Goal: Obtain resource: Obtain resource

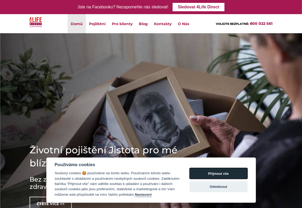
click at [214, 174] on button "Přijmout vše" at bounding box center [219, 173] width 58 height 11
checkbox input "true"
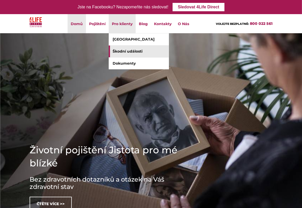
click at [123, 49] on link "Škodní události" at bounding box center [139, 52] width 60 height 12
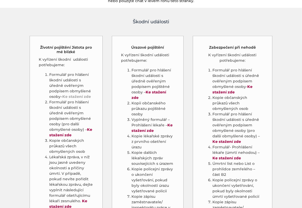
scroll to position [314, 0]
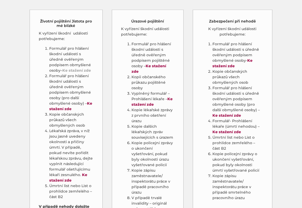
click at [74, 70] on strong "Ke stažení zde" at bounding box center [77, 70] width 29 height 5
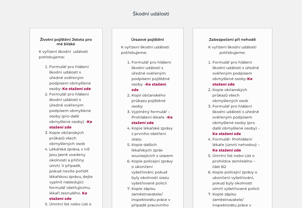
scroll to position [291, 0]
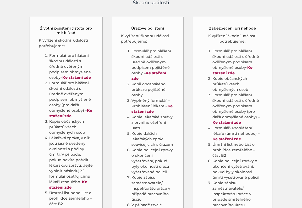
scroll to position [316, 0]
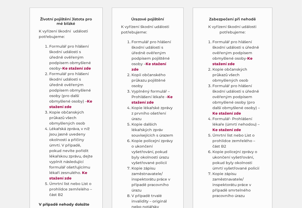
click at [49, 128] on li "Lékařská zpráva, v níž jsou jasně uvedeny okolnosti a příčiny úmrtí. V případě,…" at bounding box center [71, 153] width 44 height 55
click at [60, 145] on li "Lékařská zpráva, v níž jsou jasně uvedeny okolnosti a příčiny úmrtí. V případě,…" at bounding box center [71, 153] width 44 height 55
drag, startPoint x: 60, startPoint y: 145, endPoint x: 56, endPoint y: 145, distance: 4.0
click at [56, 145] on li "Lékařská zpráva, v níž jsou jasně uvedeny okolnosti a příčiny úmrtí. V případě,…" at bounding box center [71, 153] width 44 height 55
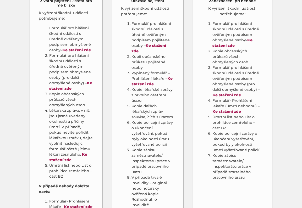
scroll to position [342, 0]
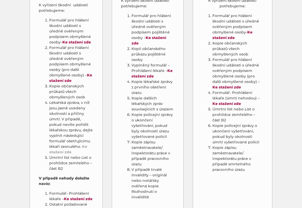
click at [84, 146] on link "Ke stažení zde" at bounding box center [68, 149] width 38 height 10
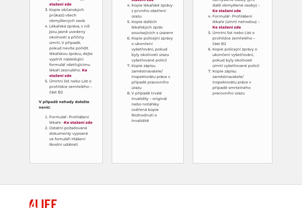
scroll to position [500, 0]
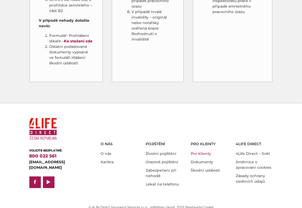
click at [206, 151] on link "Pro klienty" at bounding box center [201, 153] width 20 height 5
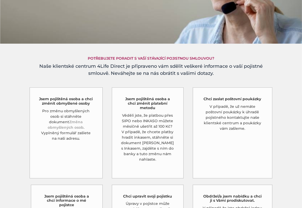
click at [76, 121] on link "Změna obmyšlených osob" at bounding box center [66, 125] width 36 height 10
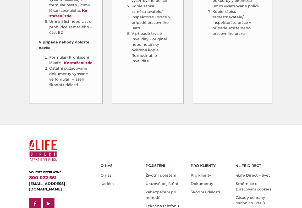
scroll to position [500, 0]
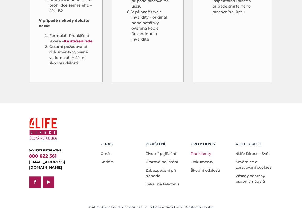
click at [202, 151] on link "Pro klienty" at bounding box center [201, 153] width 20 height 5
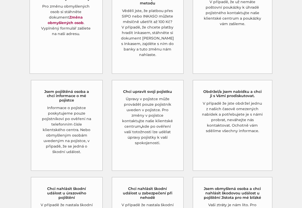
scroll to position [52, 0]
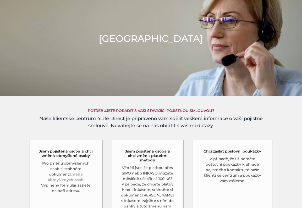
click at [65, 174] on link "Změna obmyšlených osob" at bounding box center [66, 177] width 36 height 10
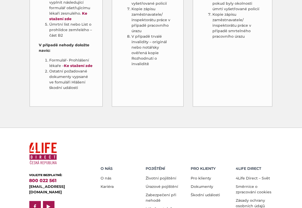
scroll to position [500, 0]
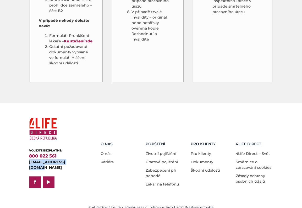
drag, startPoint x: 72, startPoint y: 164, endPoint x: 29, endPoint y: 163, distance: 43.0
click at [29, 163] on div "VOLEJTE BEZPLATNĚ: 800 022 561 [EMAIL_ADDRESS][DOMAIN_NAME] facebook play" at bounding box center [56, 152] width 63 height 73
drag, startPoint x: 29, startPoint y: 163, endPoint x: 34, endPoint y: 162, distance: 5.0
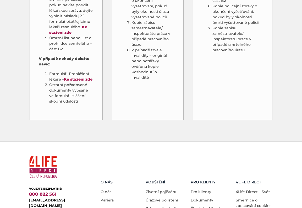
scroll to position [500, 0]
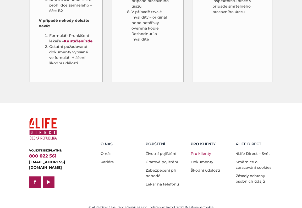
click at [203, 151] on link "Pro klienty" at bounding box center [201, 153] width 20 height 5
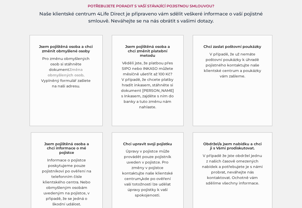
drag, startPoint x: 36, startPoint y: 68, endPoint x: 43, endPoint y: 70, distance: 7.6
click at [43, 70] on div "Jsem pojištěná osoba a chci změnit obmyšlené osoby Pro změnu obmyšlených osob s…" at bounding box center [66, 80] width 73 height 91
drag, startPoint x: 93, startPoint y: 70, endPoint x: 84, endPoint y: 69, distance: 9.0
click at [84, 69] on p "Pro změnu obmyšlených osob si stáhněte dokument Změna obmyšlených osob . Vyplně…" at bounding box center [66, 72] width 54 height 33
click at [93, 70] on div "Jsem pojištěná osoba a chci změnit obmyšlené osoby Pro změnu obmyšlených osob s…" at bounding box center [66, 80] width 73 height 91
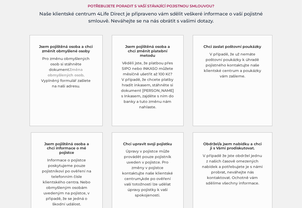
drag, startPoint x: 93, startPoint y: 70, endPoint x: 89, endPoint y: 69, distance: 4.1
click at [89, 69] on div "Jsem pojištěná osoba a chci změnit obmyšlené osoby Pro změnu obmyšlených osob s…" at bounding box center [66, 80] width 73 height 91
drag, startPoint x: 77, startPoint y: 69, endPoint x: 85, endPoint y: 68, distance: 7.4
click at [84, 68] on link "Změna obmyšlených osob" at bounding box center [66, 72] width 36 height 10
click at [68, 69] on link "Změna obmyšlených osob" at bounding box center [66, 72] width 36 height 10
